Goal: Information Seeking & Learning: Check status

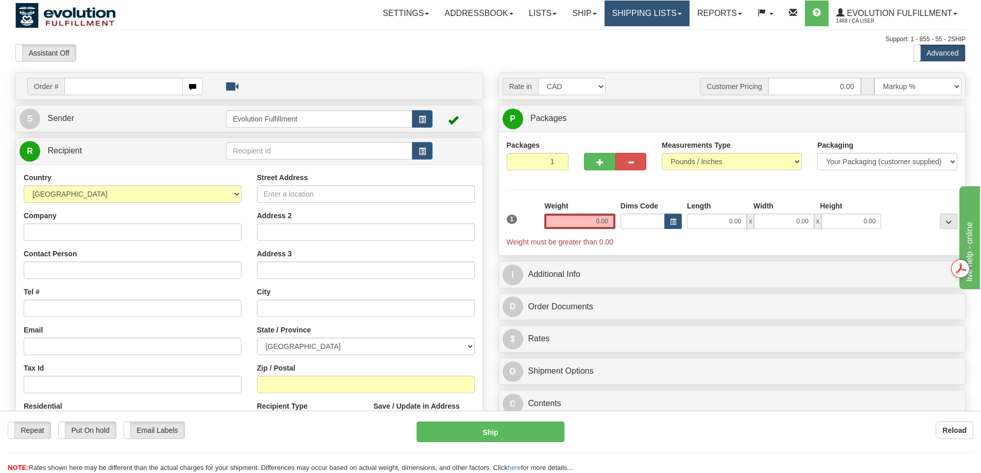
click at [666, 13] on link "Shipping lists" at bounding box center [646, 14] width 85 height 26
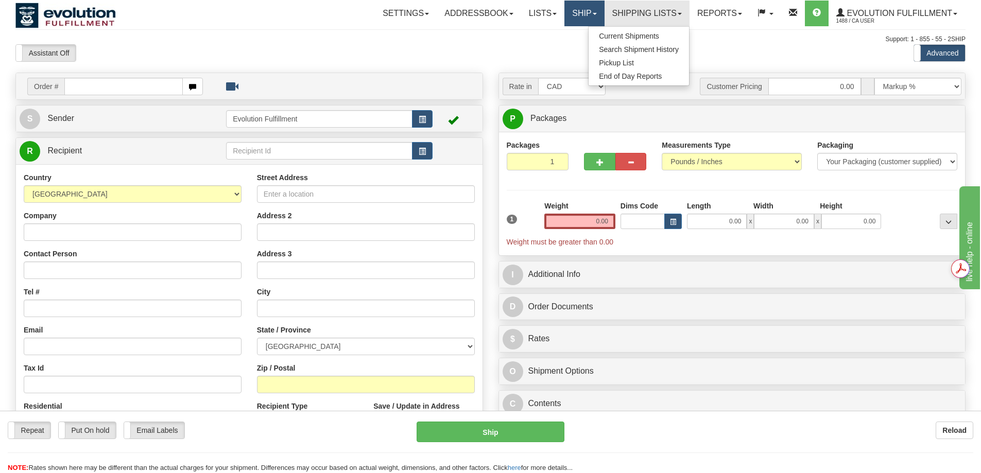
click at [595, 20] on link "Ship" at bounding box center [584, 14] width 40 height 26
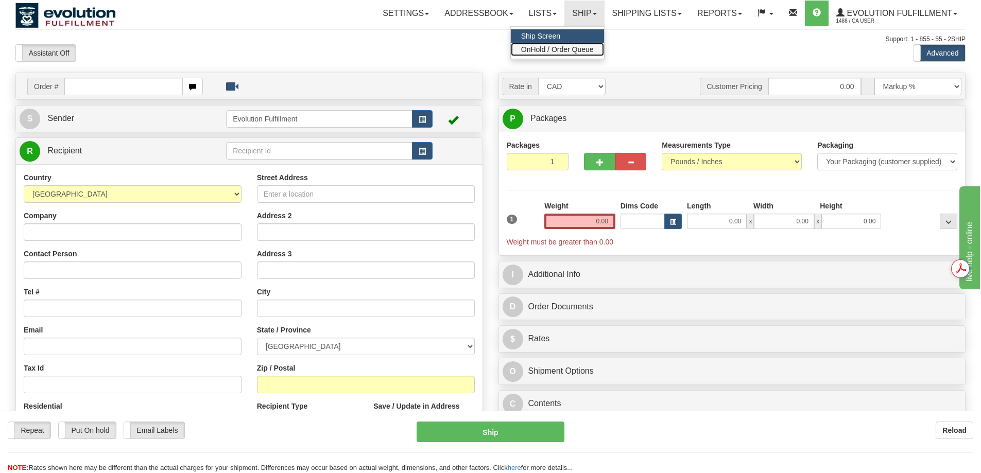
click at [551, 48] on span "OnHold / Order Queue" at bounding box center [557, 49] width 73 height 8
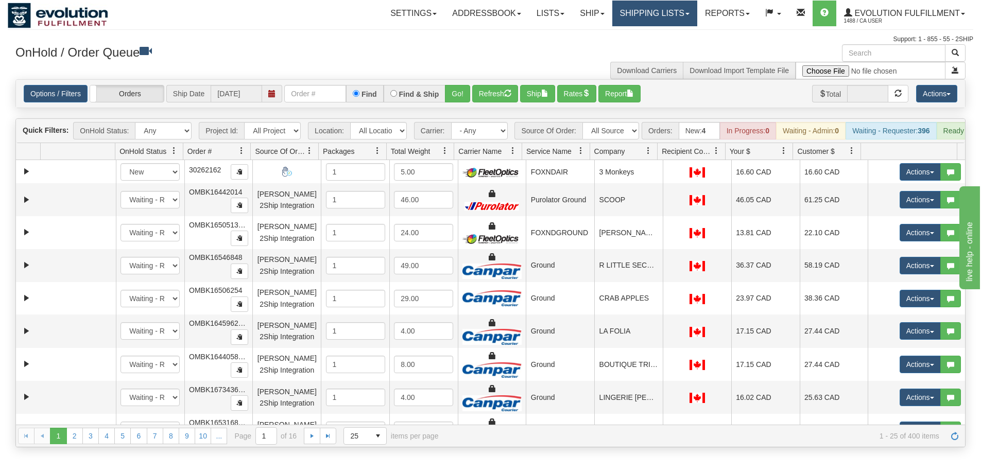
click at [648, 16] on link "Shipping lists" at bounding box center [654, 14] width 85 height 26
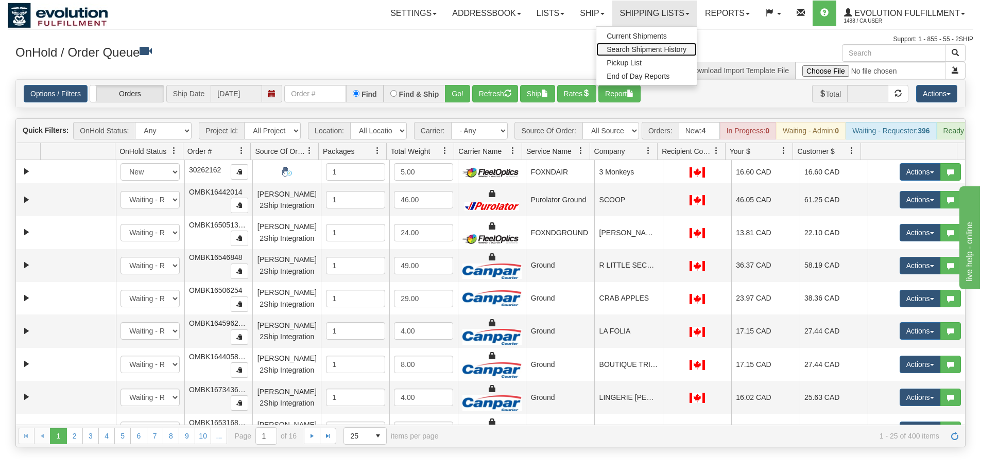
click at [655, 46] on span "Search Shipment History" at bounding box center [646, 49] width 80 height 8
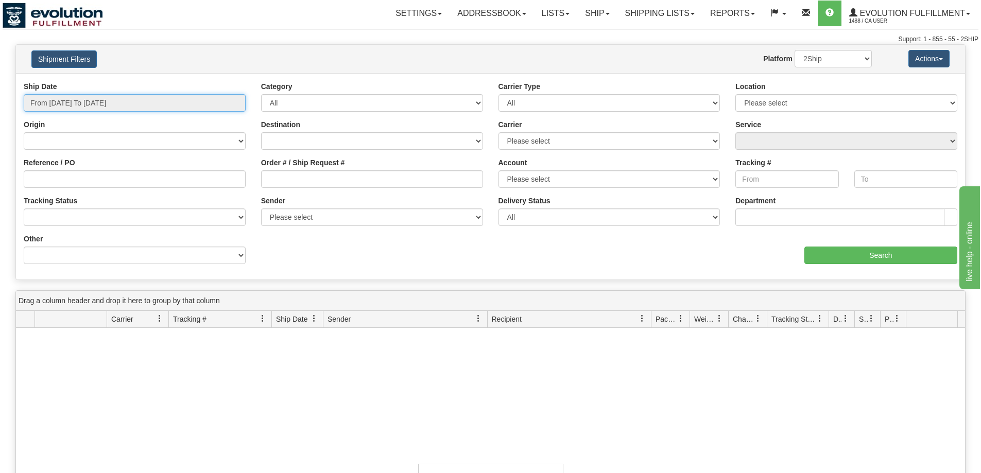
type input "[DATE]"
click at [141, 103] on input "From 09/21/2025 To 09/22/2025" at bounding box center [135, 103] width 222 height 18
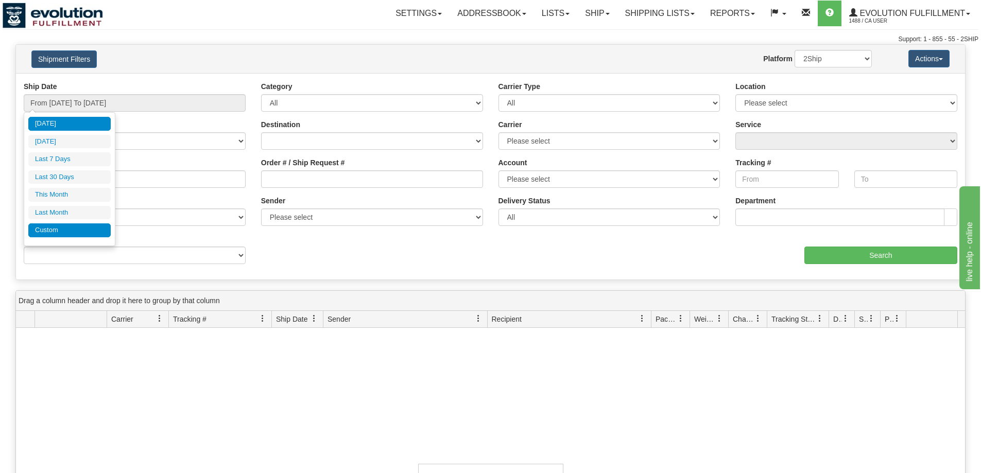
click at [92, 232] on li "Custom" at bounding box center [69, 230] width 82 height 14
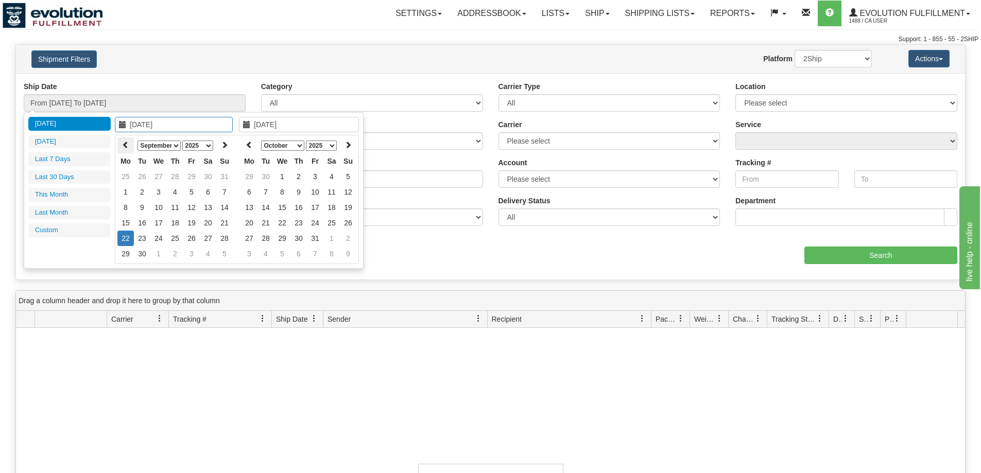
click at [127, 139] on th at bounding box center [125, 145] width 16 height 16
type input "07/11/2025"
click at [188, 193] on td "11" at bounding box center [191, 191] width 16 height 15
type input "07/11/2025"
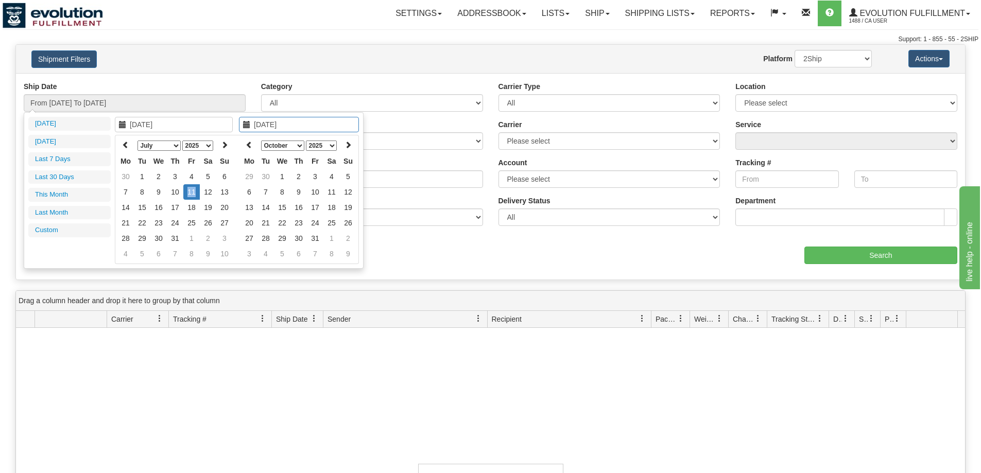
click at [188, 193] on td "11" at bounding box center [191, 191] width 16 height 15
type input "From 07/11/2025 To 07/11/2025"
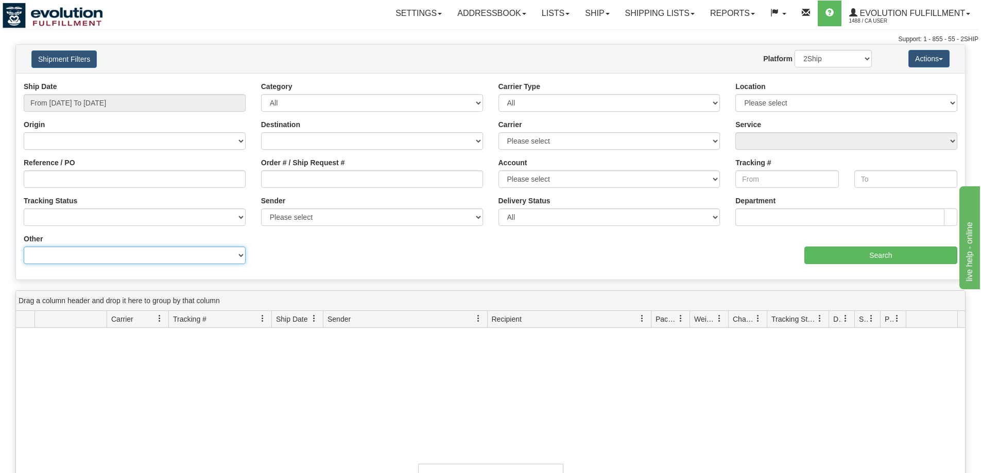
click at [181, 263] on select "Billing Account # Billing Type BOL # (LTL) Commodity Or Documents Consolidation…" at bounding box center [135, 256] width 222 height 18
select select "Recipient_Company"
click at [24, 247] on select "Billing Account # Billing Type BOL # (LTL) Commodity Or Documents Consolidation…" at bounding box center [135, 256] width 222 height 18
click at [312, 257] on input "Value" at bounding box center [372, 256] width 222 height 18
paste input "NATIONAL SHOE LTD."
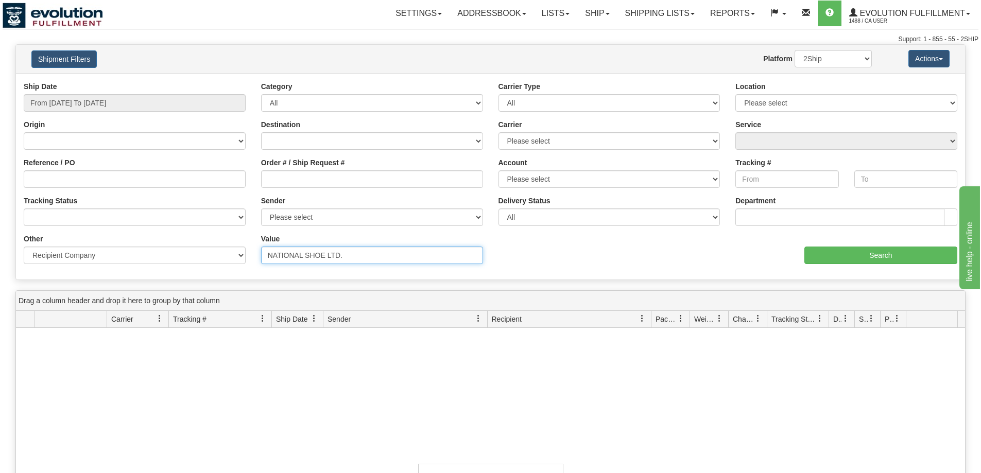
drag, startPoint x: 287, startPoint y: 257, endPoint x: 300, endPoint y: 256, distance: 13.4
click at [288, 256] on input "NATIONAL SHOE LTD." at bounding box center [372, 256] width 222 height 18
type input "ATIONAL SHOE LTD."
click at [845, 263] on input "Search" at bounding box center [880, 256] width 153 height 18
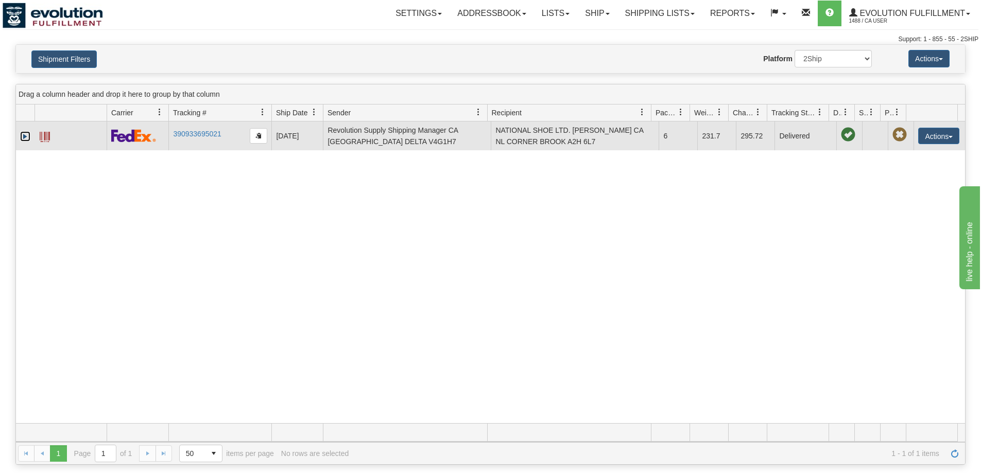
click at [21, 133] on link "Expand" at bounding box center [25, 136] width 10 height 10
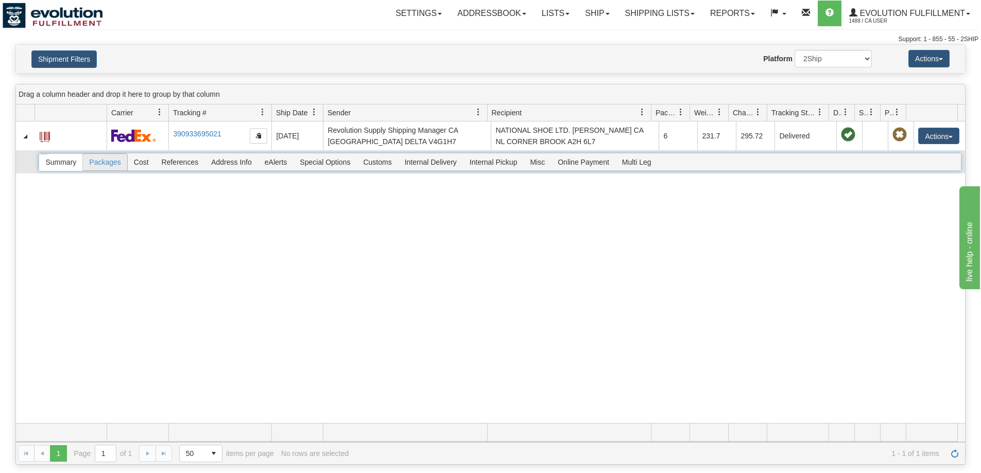
click at [107, 162] on span "Packages" at bounding box center [105, 162] width 44 height 16
